Goal: Find specific page/section: Find specific page/section

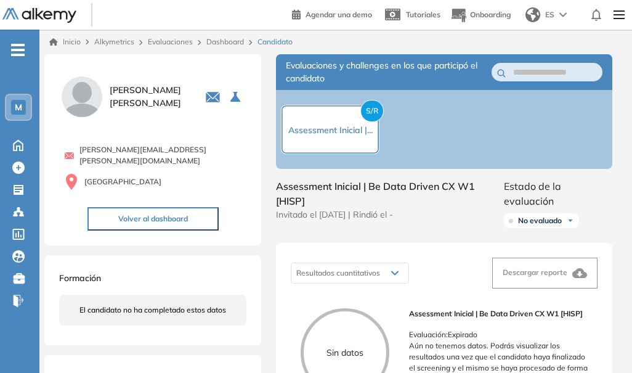
click at [176, 40] on link "Evaluaciones" at bounding box center [170, 41] width 45 height 9
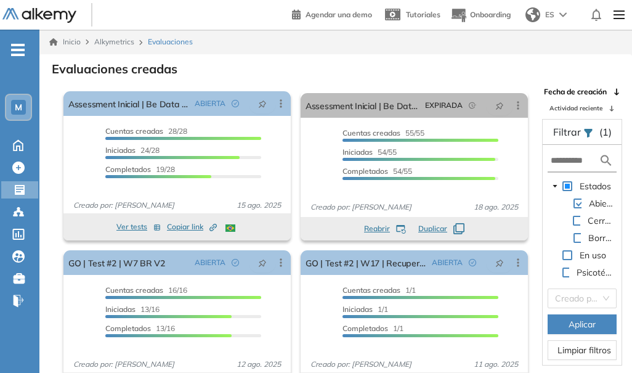
click at [15, 108] on span "M" at bounding box center [18, 107] width 7 height 10
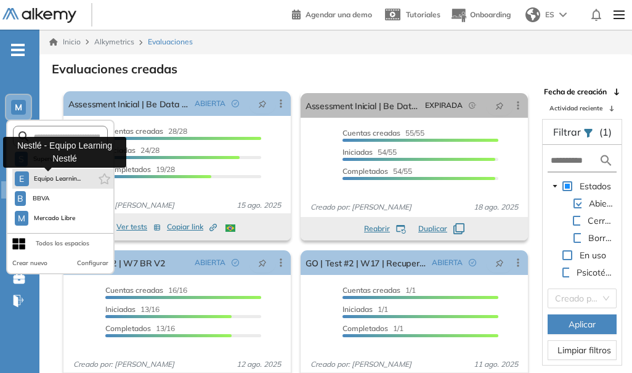
click at [46, 176] on span "Equipo Learnin..." at bounding box center [57, 179] width 47 height 10
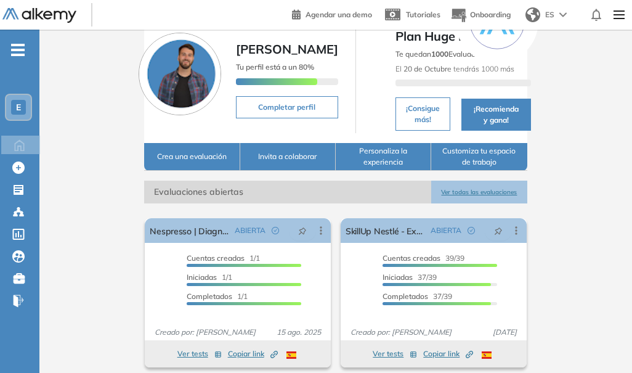
scroll to position [123, 0]
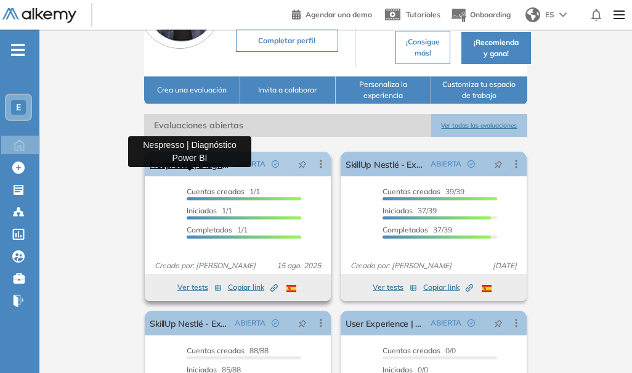
click at [199, 176] on link "Nespresso | Diagnóstico Power BI" at bounding box center [190, 164] width 80 height 25
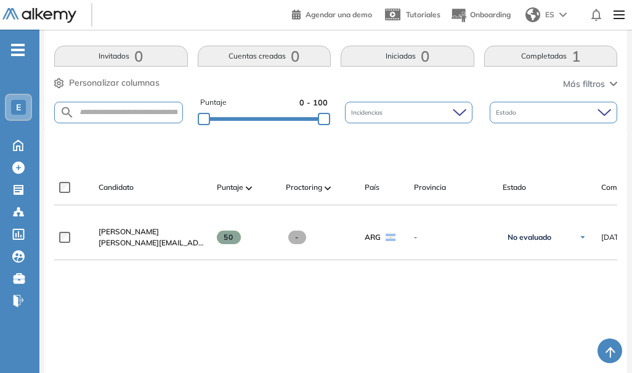
scroll to position [308, 0]
